Goal: Navigation & Orientation: Find specific page/section

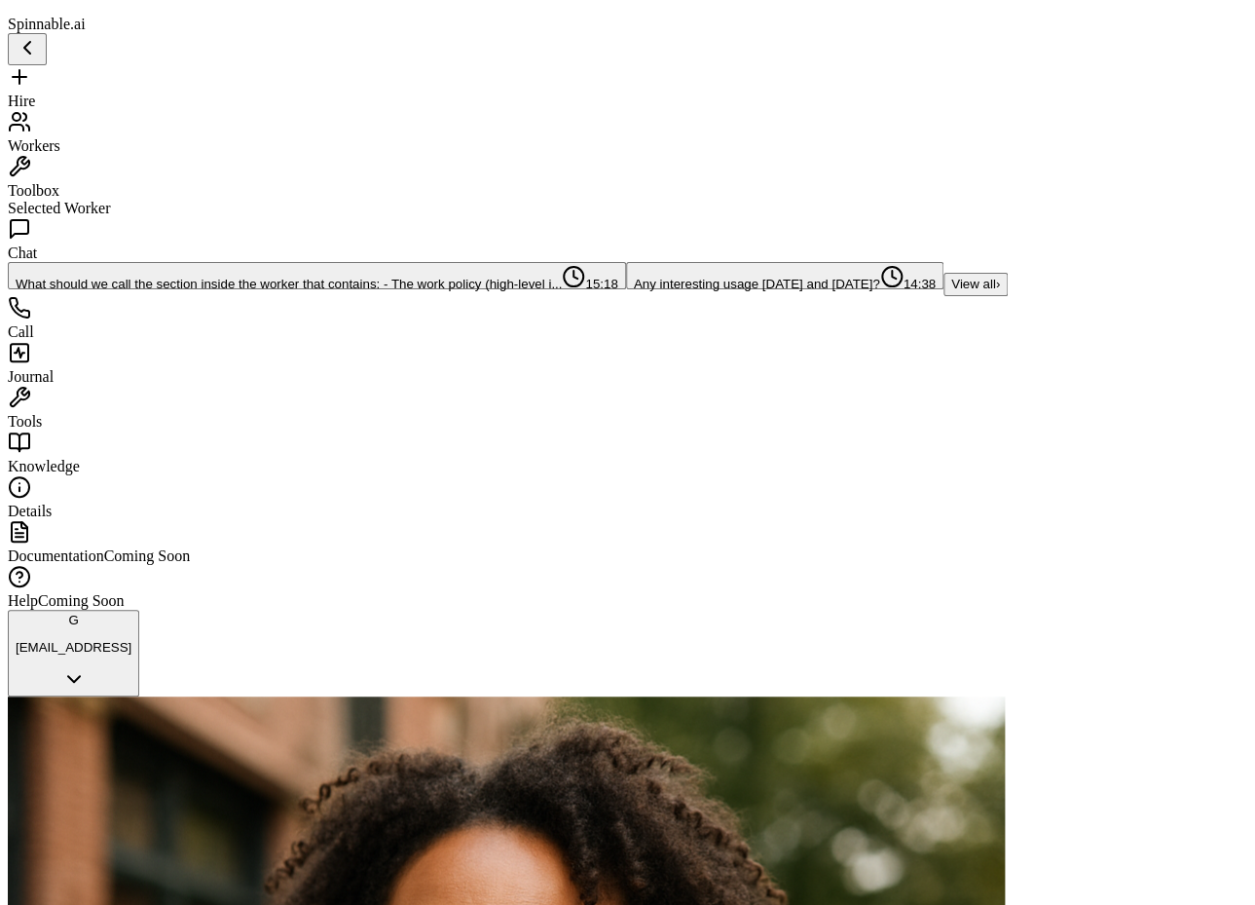
click at [114, 289] on button "What should we call the section inside the worker that contains: - The work pol…" at bounding box center [317, 275] width 618 height 27
click at [60, 137] on span "Workers" at bounding box center [34, 145] width 53 height 17
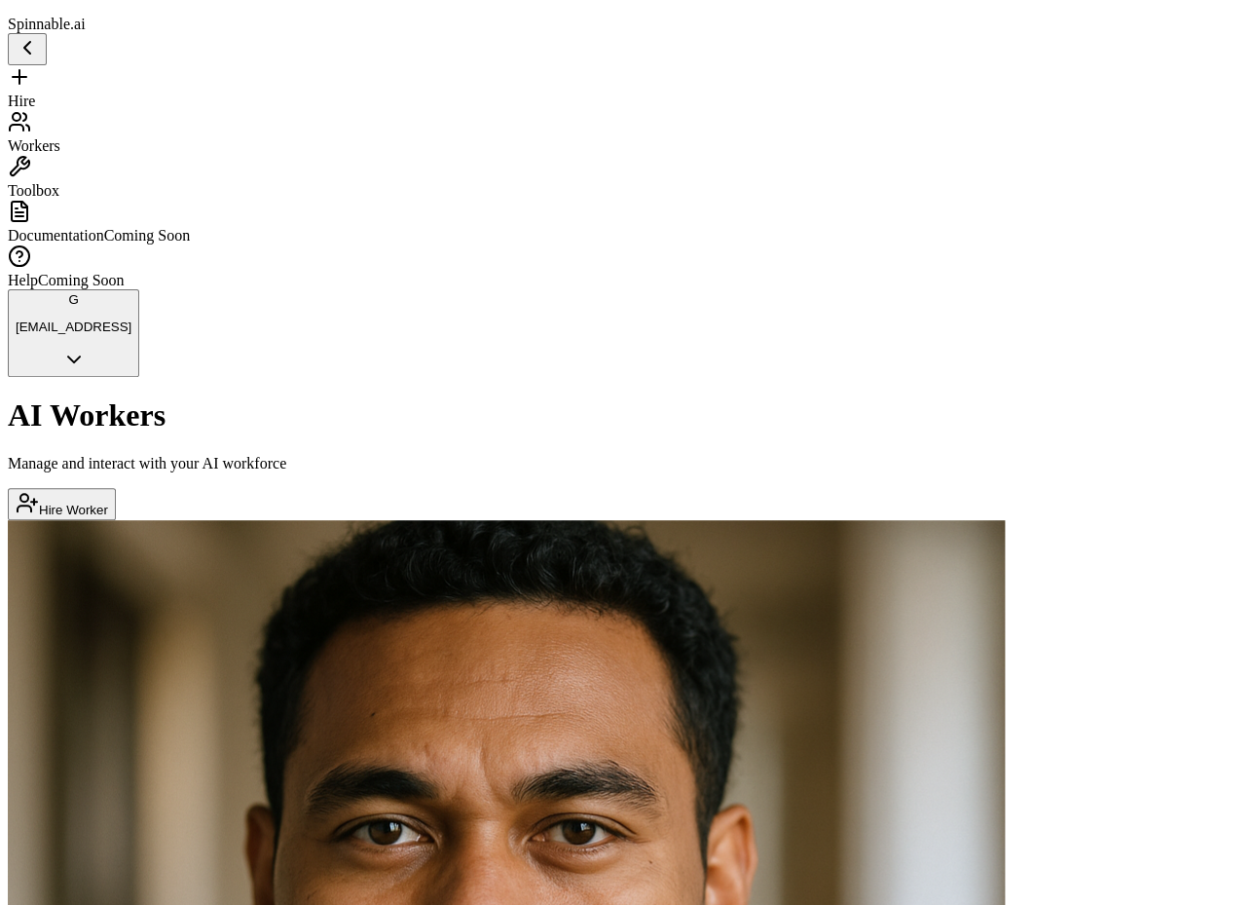
click at [59, 182] on span "Toolbox" at bounding box center [34, 190] width 52 height 17
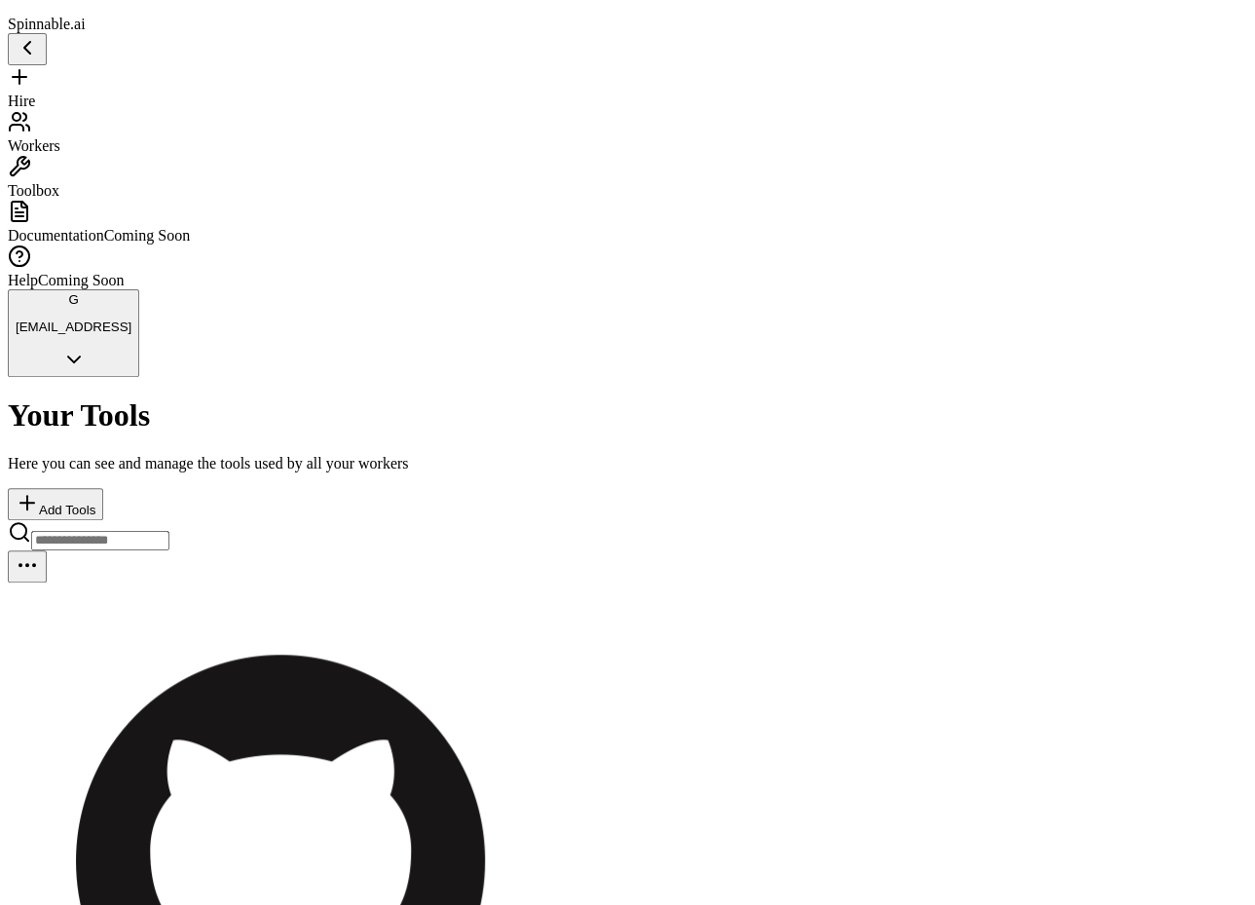
click at [59, 182] on span "Toolbox" at bounding box center [34, 190] width 52 height 17
click at [60, 137] on span "Workers" at bounding box center [34, 145] width 53 height 17
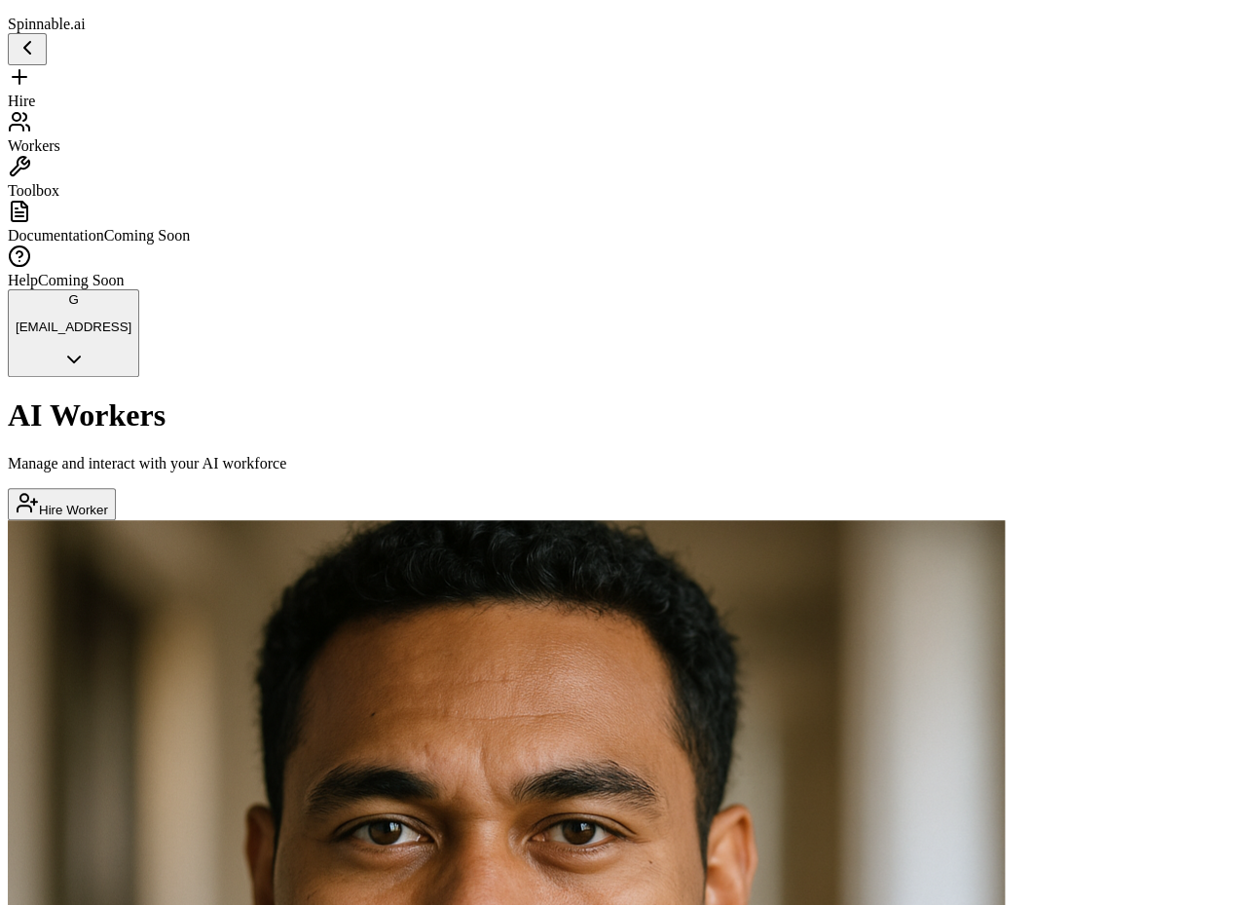
click at [140, 173] on div "Toolbox" at bounding box center [628, 177] width 1240 height 45
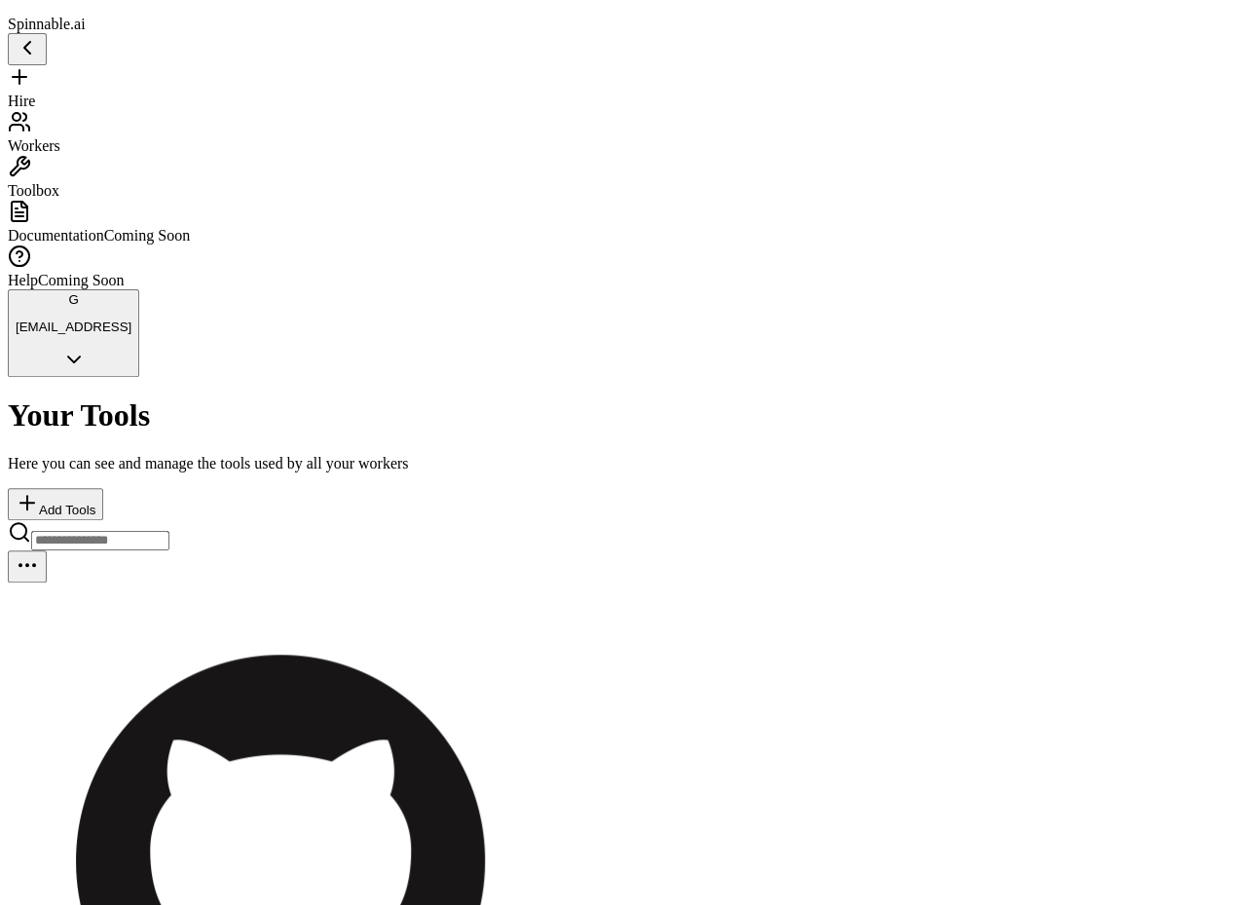
click at [134, 138] on div "Workers" at bounding box center [628, 132] width 1240 height 45
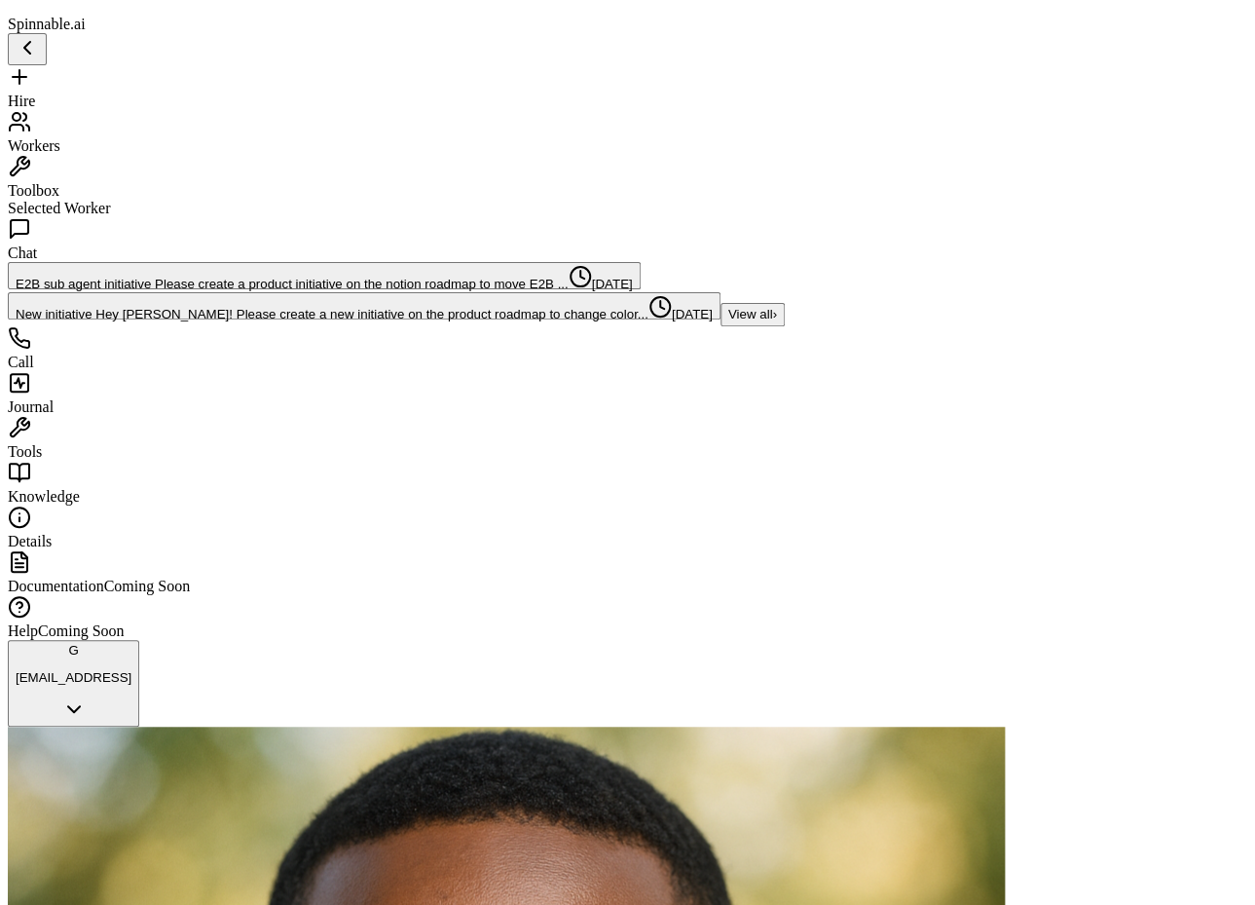
click at [79, 371] on div "Call" at bounding box center [628, 348] width 1240 height 45
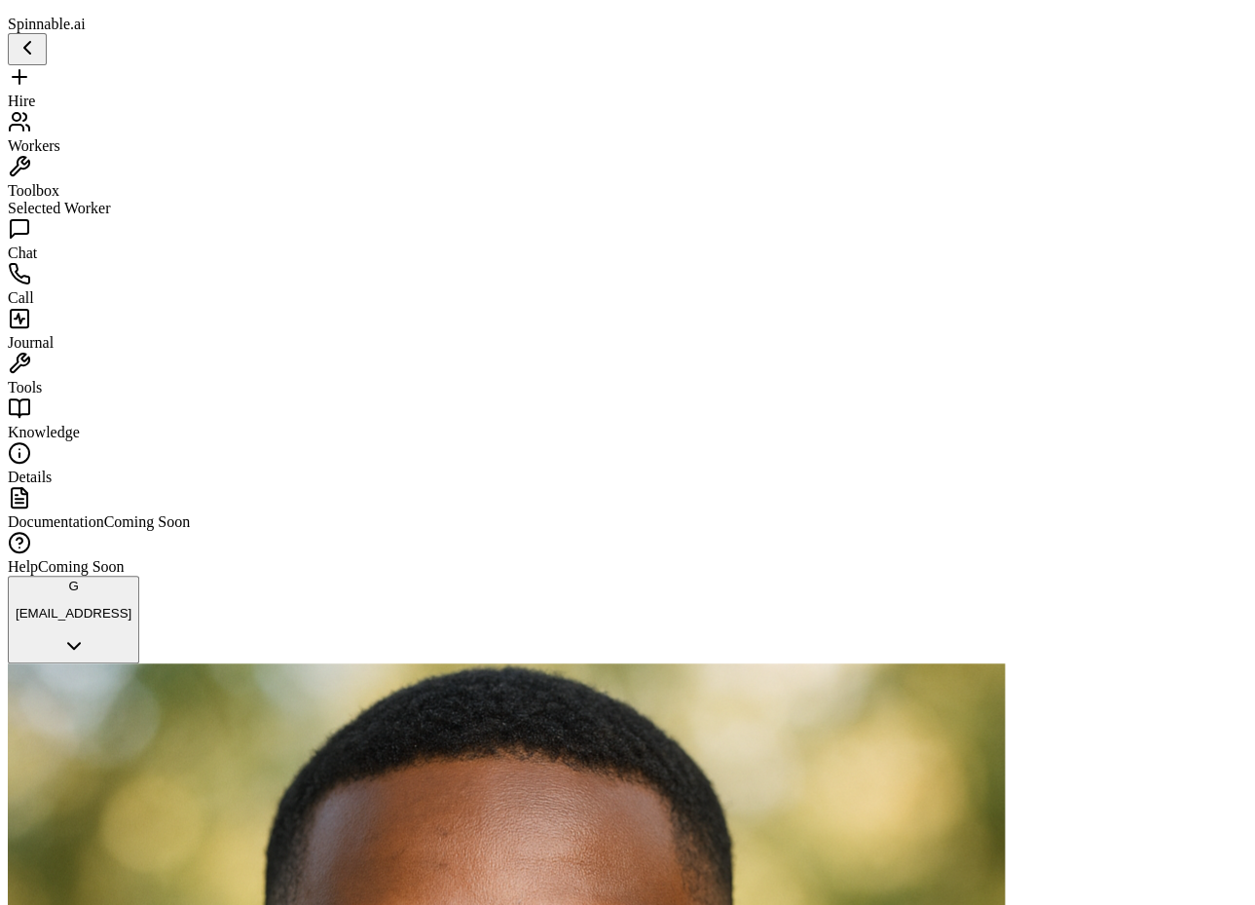
click at [54, 346] on span "Journal" at bounding box center [31, 342] width 46 height 17
click at [42, 379] on span "Tools" at bounding box center [25, 387] width 34 height 17
click at [80, 424] on span "Knowledge" at bounding box center [44, 432] width 72 height 17
click at [52, 468] on span "Details" at bounding box center [30, 476] width 44 height 17
